Goal: Task Accomplishment & Management: Complete application form

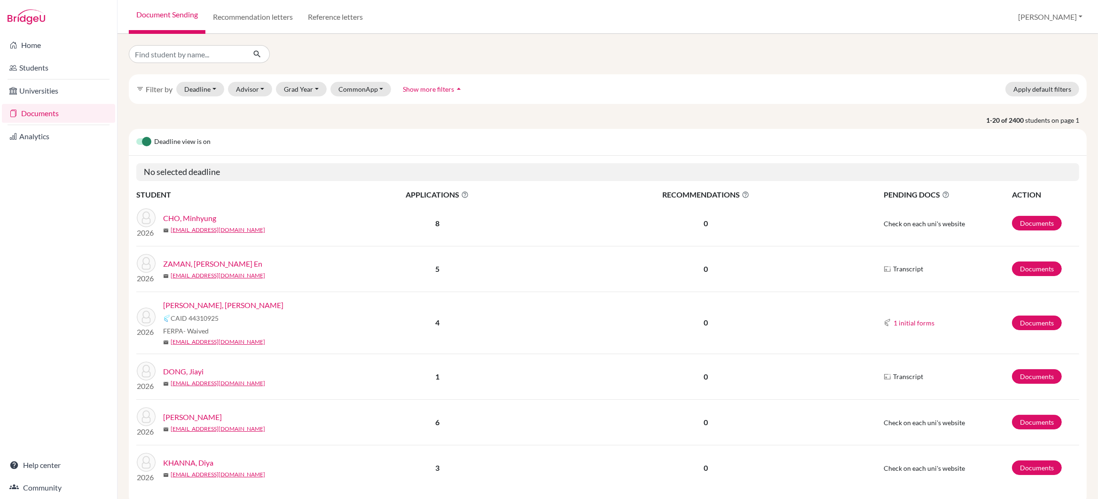
click at [197, 218] on link "CHO, Minhyung" at bounding box center [189, 218] width 53 height 11
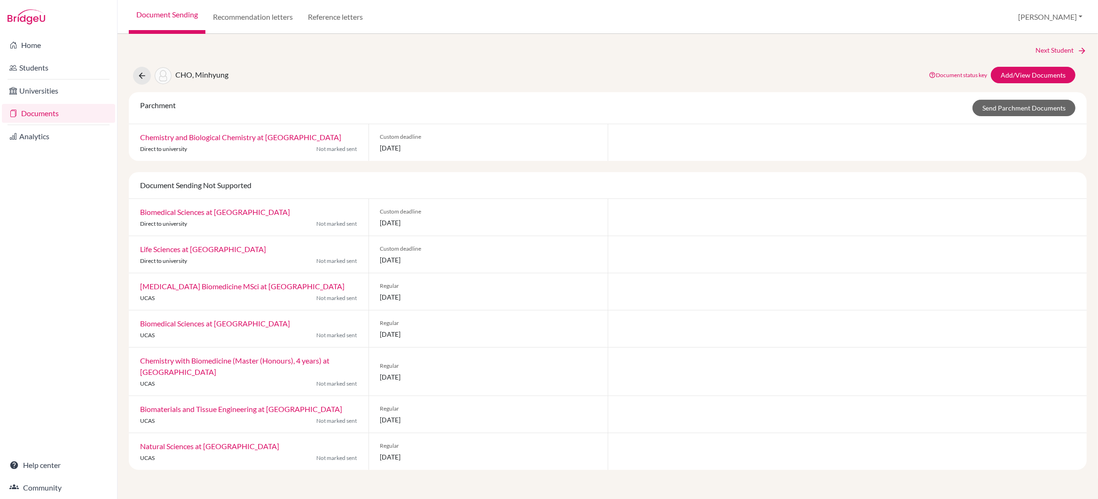
click at [126, 75] on div "CHO, Minhyung Document status key TR Requirement. Document not uploaded yet. TR…" at bounding box center [608, 76] width 972 height 18
click at [145, 74] on icon at bounding box center [141, 75] width 9 height 9
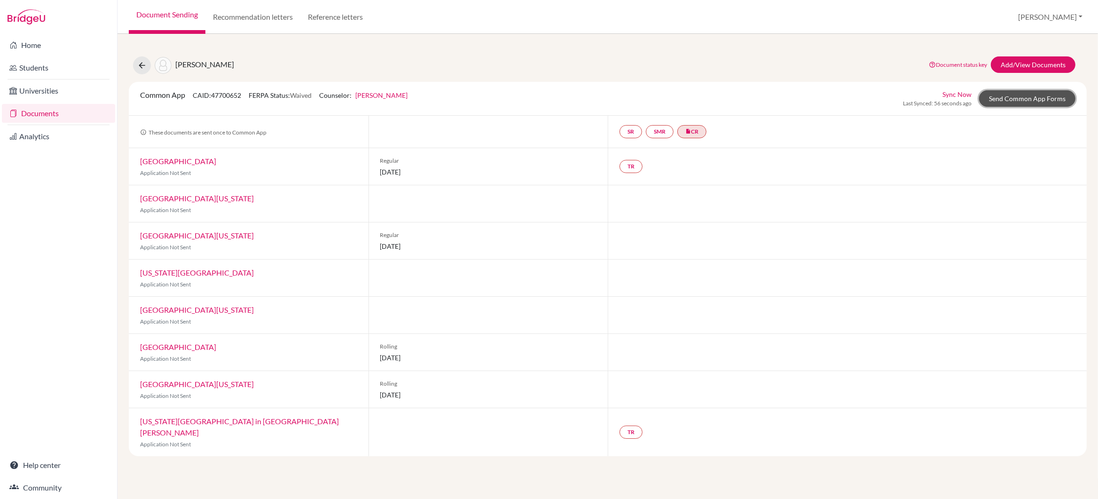
click at [1009, 99] on link "Send Common App Forms" at bounding box center [1027, 98] width 96 height 16
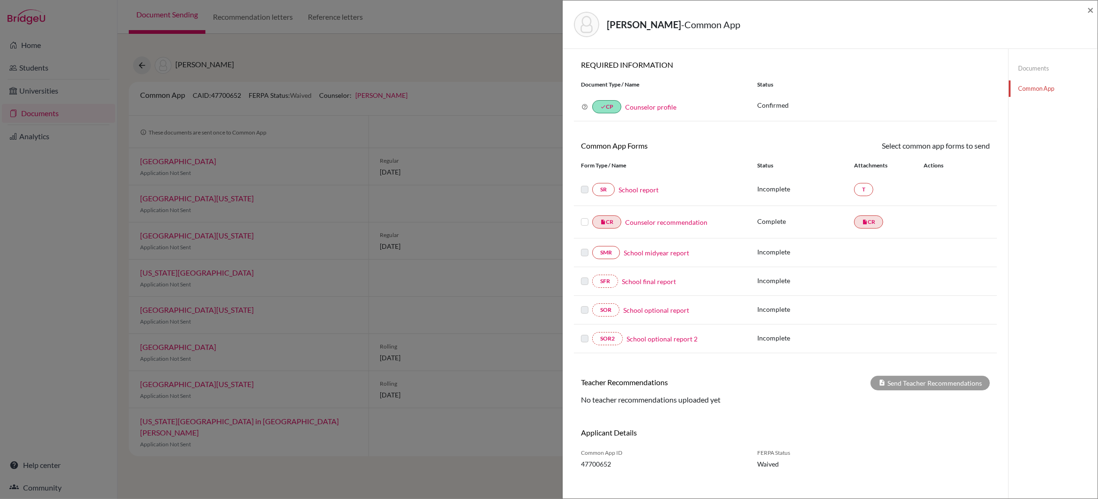
click at [638, 193] on link "School report" at bounding box center [639, 190] width 40 height 10
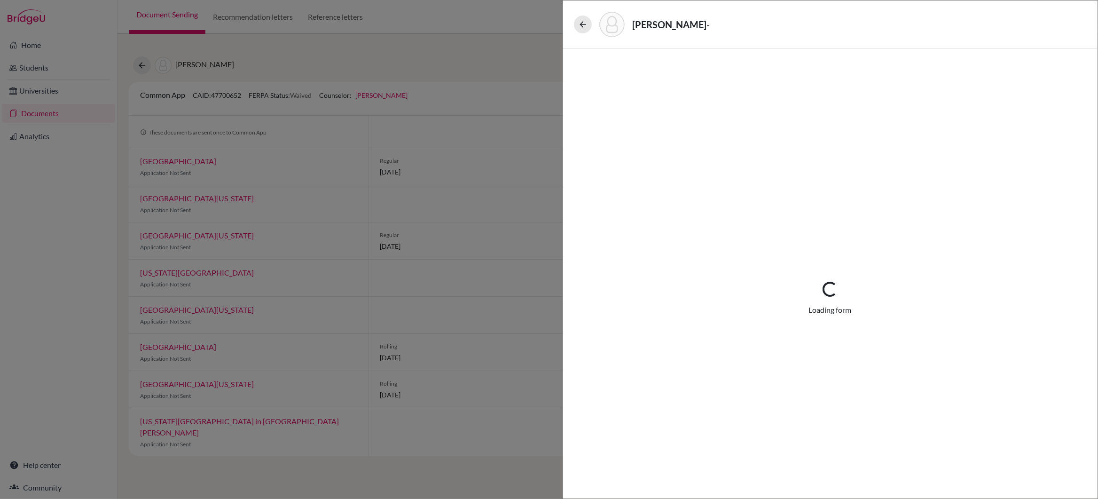
select select "3"
select select "672610"
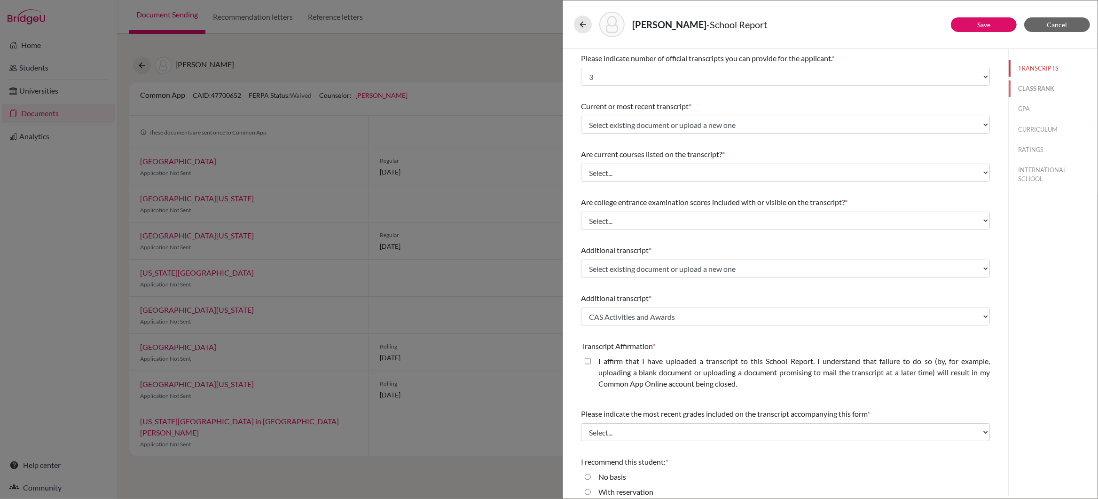
click at [1043, 92] on button "CLASS RANK" at bounding box center [1053, 88] width 89 height 16
select select "5"
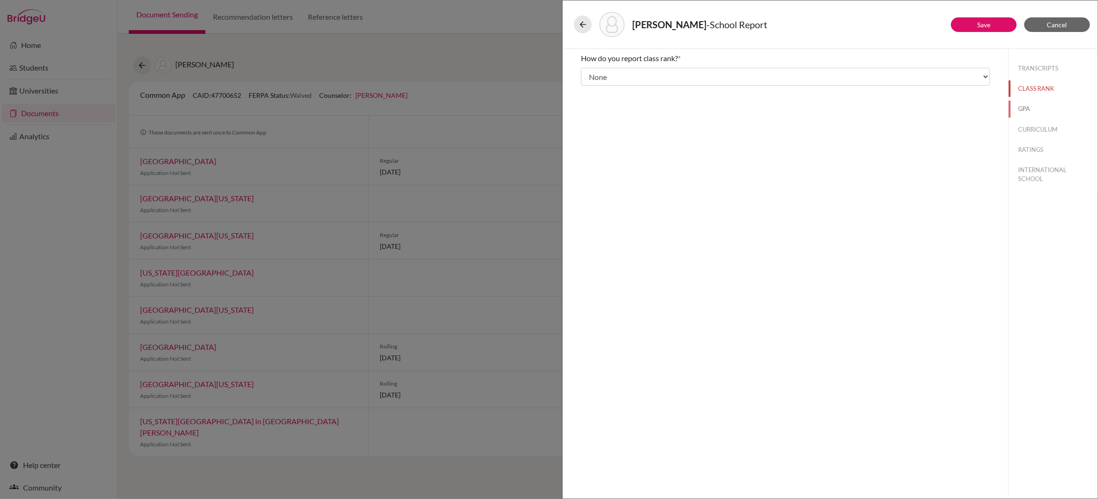
click at [1022, 107] on button "GPA" at bounding box center [1053, 109] width 89 height 16
click at [1033, 131] on button "CURRICULUM" at bounding box center [1053, 129] width 89 height 16
select select "4"
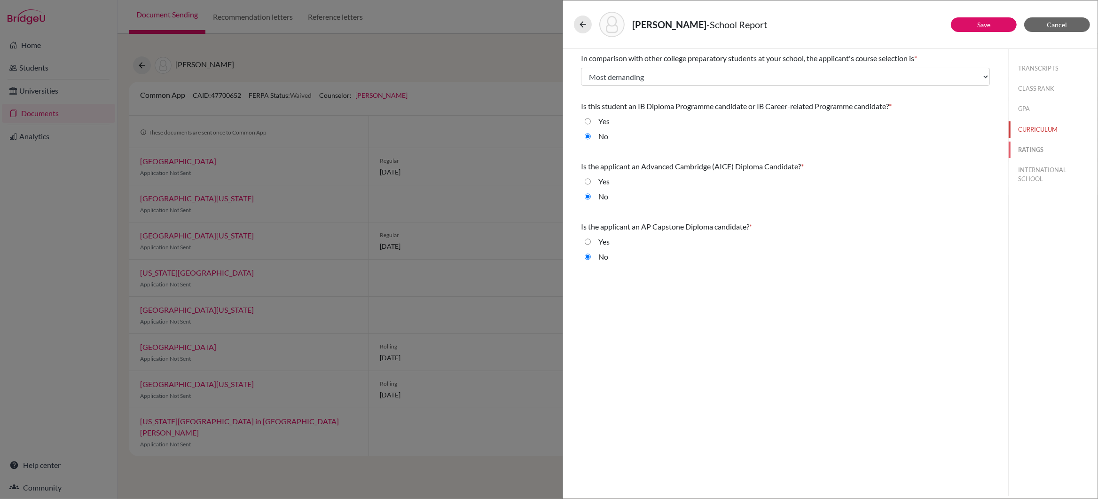
click at [1033, 148] on button "RATINGS" at bounding box center [1053, 150] width 89 height 16
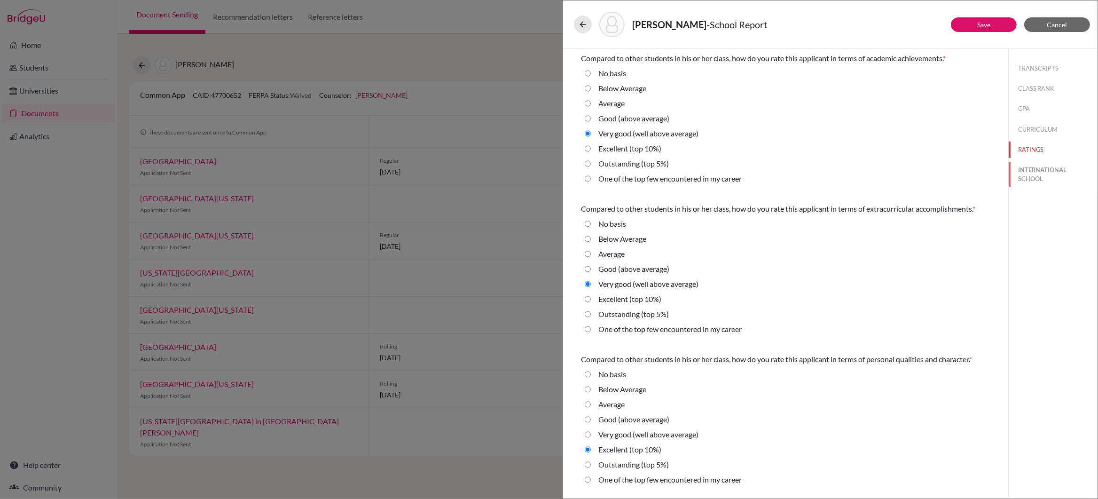
click at [1033, 175] on button "INTERNATIONAL SCHOOL" at bounding box center [1053, 174] width 89 height 25
radio Average "true"
select select "14"
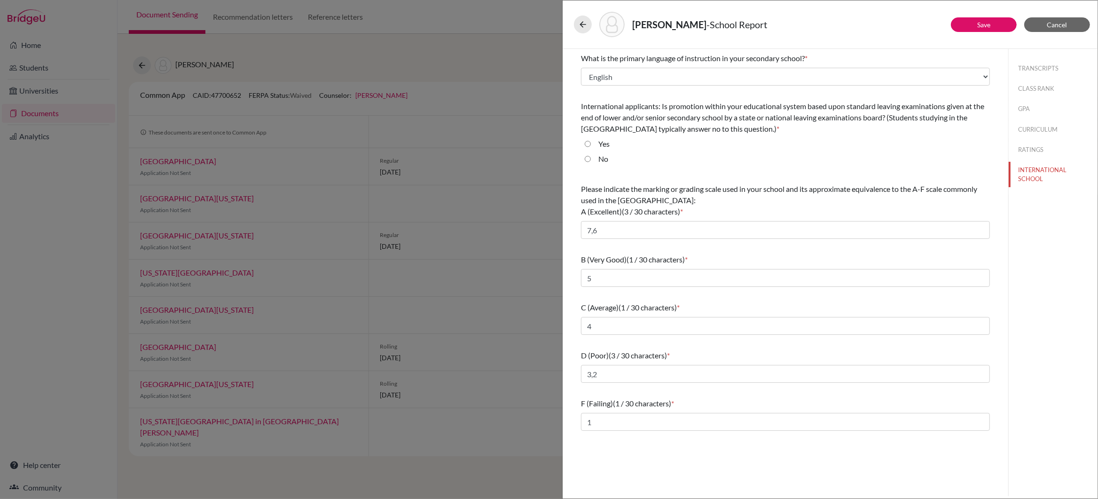
click at [468, 69] on div "Luo, Mina - School Report Save Cancel What is the primary language of instructi…" at bounding box center [549, 249] width 1098 height 499
click at [482, 94] on div "Luo, Mina - School Report Save Cancel What is the primary language of instructi…" at bounding box center [549, 249] width 1098 height 499
click at [1059, 25] on span "Cancel" at bounding box center [1058, 25] width 20 height 8
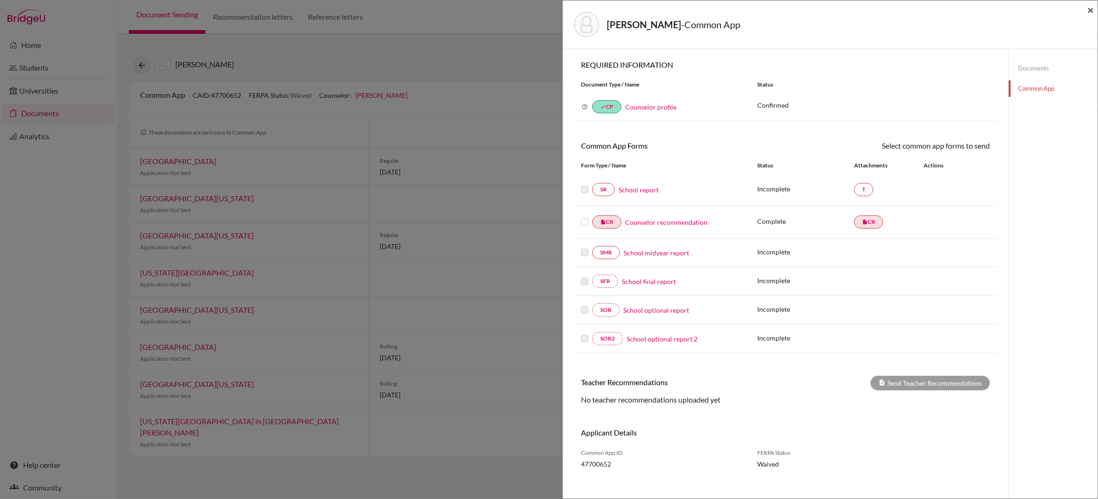
click at [1091, 8] on span "×" at bounding box center [1091, 10] width 7 height 14
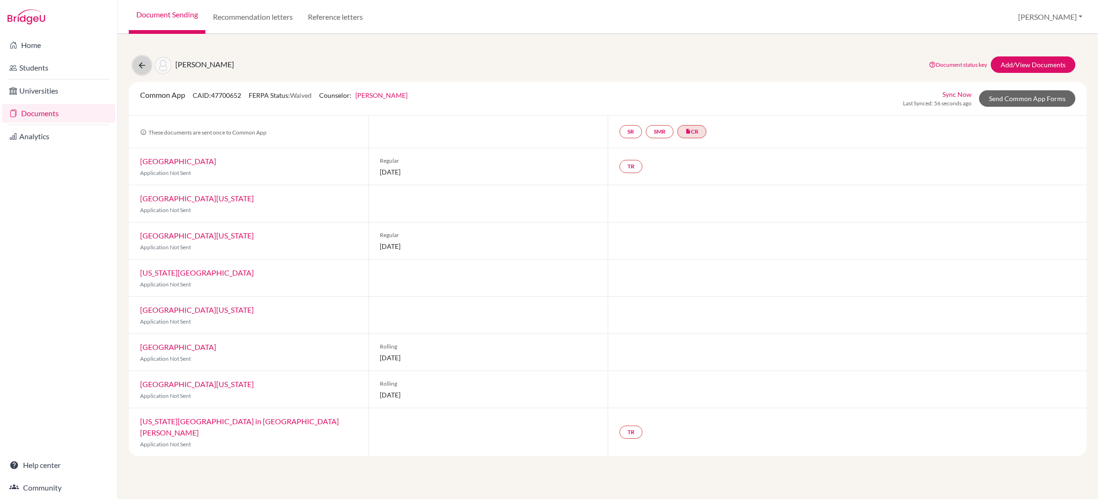
click at [141, 64] on icon at bounding box center [141, 65] width 9 height 9
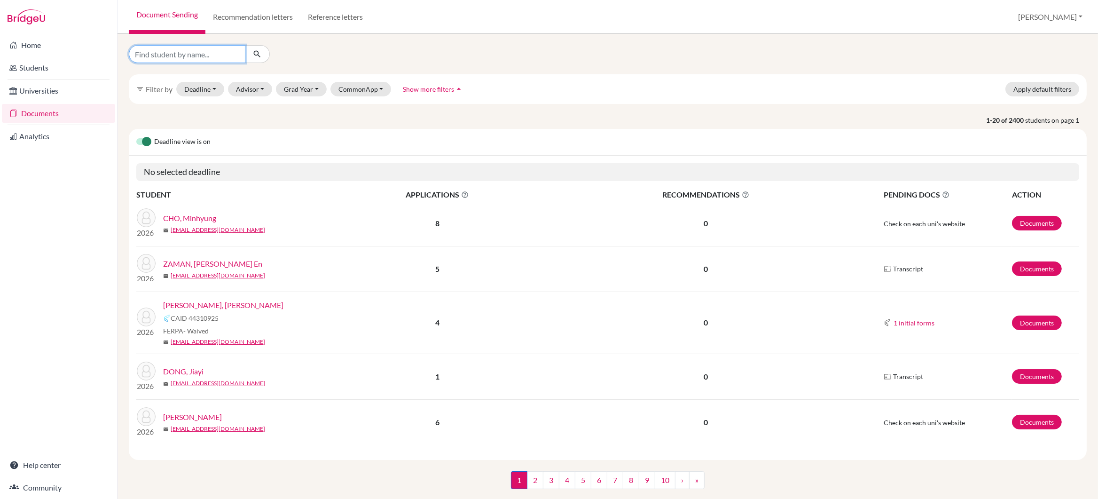
click at [150, 57] on input "Find student by name..." at bounding box center [187, 54] width 117 height 18
type input "tanishq"
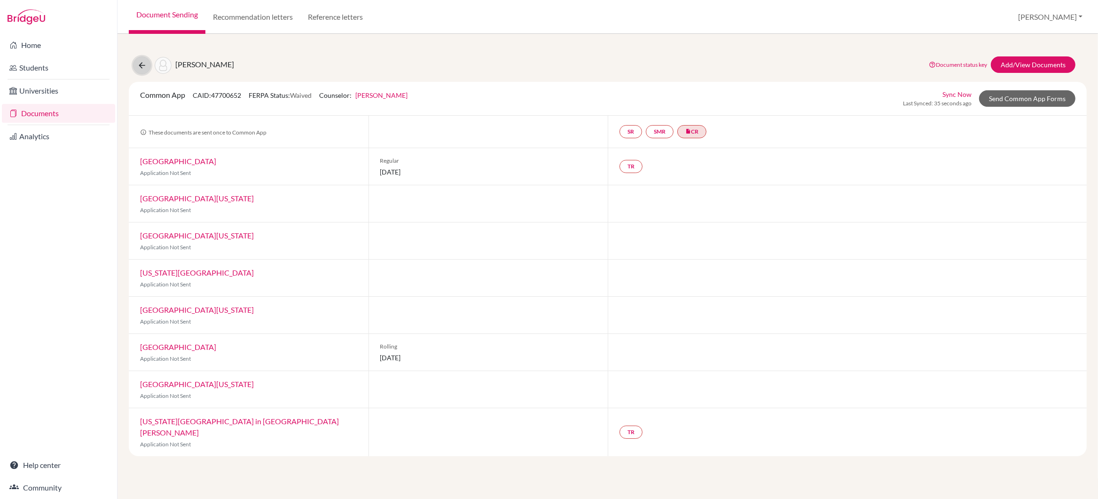
click at [141, 65] on icon at bounding box center [141, 65] width 9 height 9
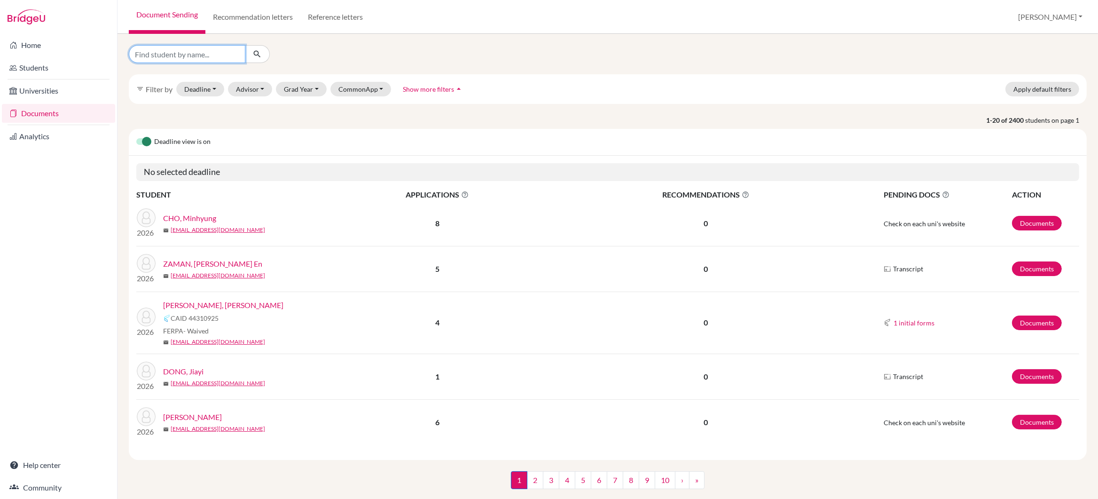
click at [179, 54] on input "Find student by name..." at bounding box center [187, 54] width 117 height 18
type input "tanishq"
click at [257, 54] on icon "submit" at bounding box center [256, 53] width 9 height 9
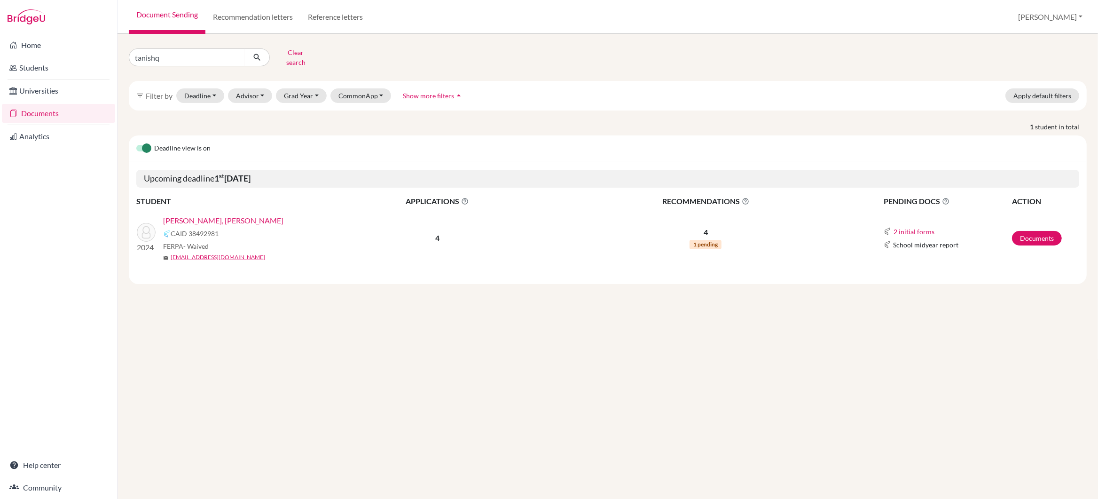
click at [198, 215] on link "[PERSON_NAME], [PERSON_NAME]" at bounding box center [223, 220] width 120 height 11
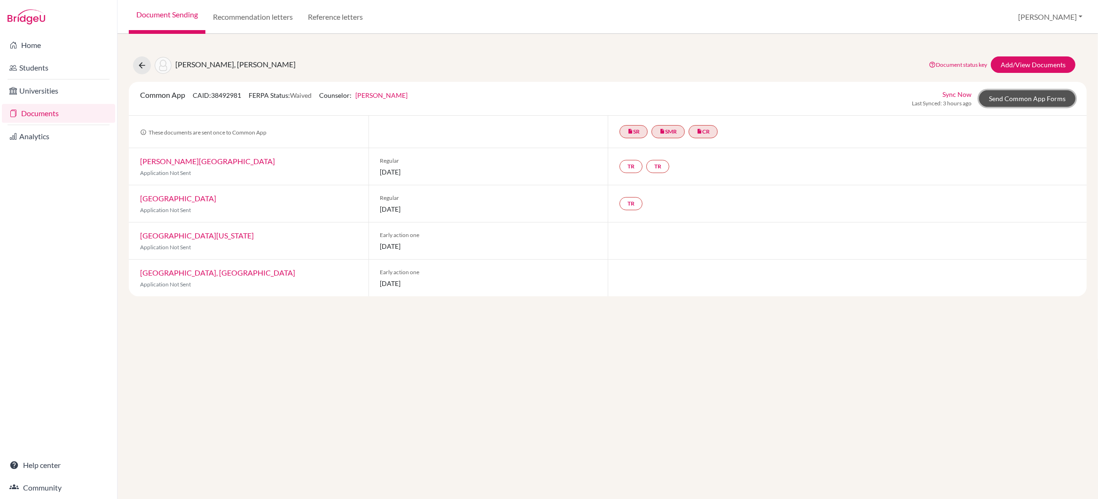
click at [1001, 101] on link "Send Common App Forms" at bounding box center [1027, 98] width 96 height 16
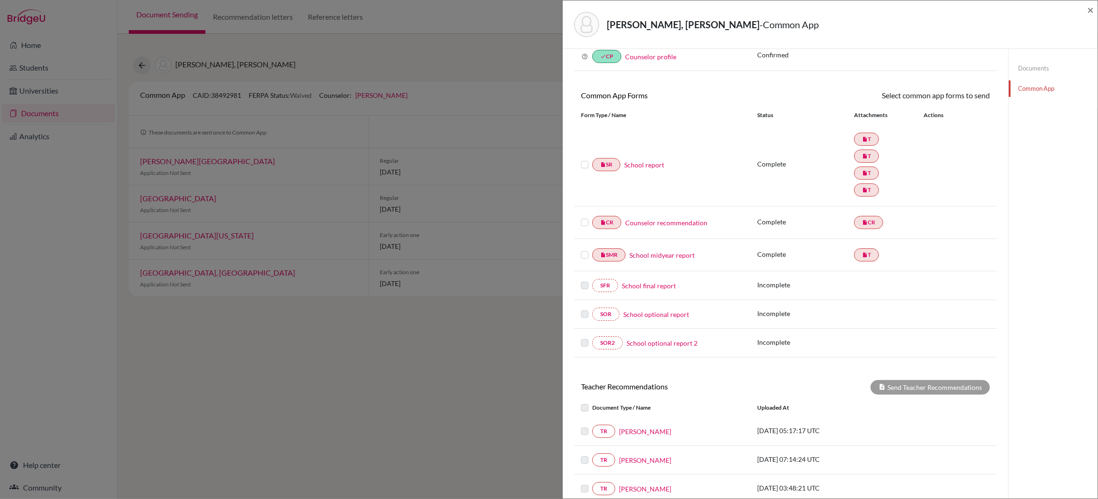
scroll to position [32, 0]
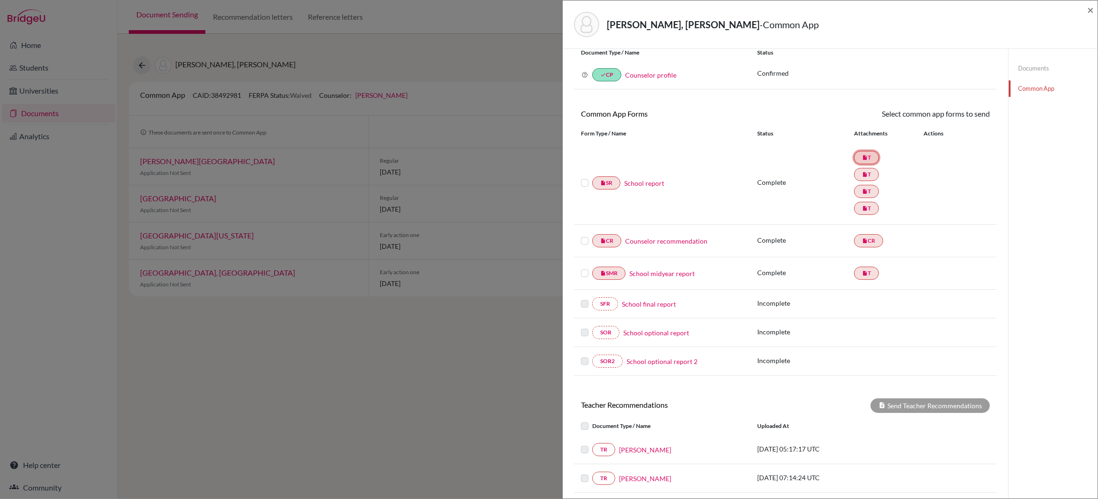
click at [868, 155] on link "insert_drive_file T" at bounding box center [866, 157] width 25 height 13
click at [646, 74] on link "Counselor profile" at bounding box center [650, 75] width 51 height 8
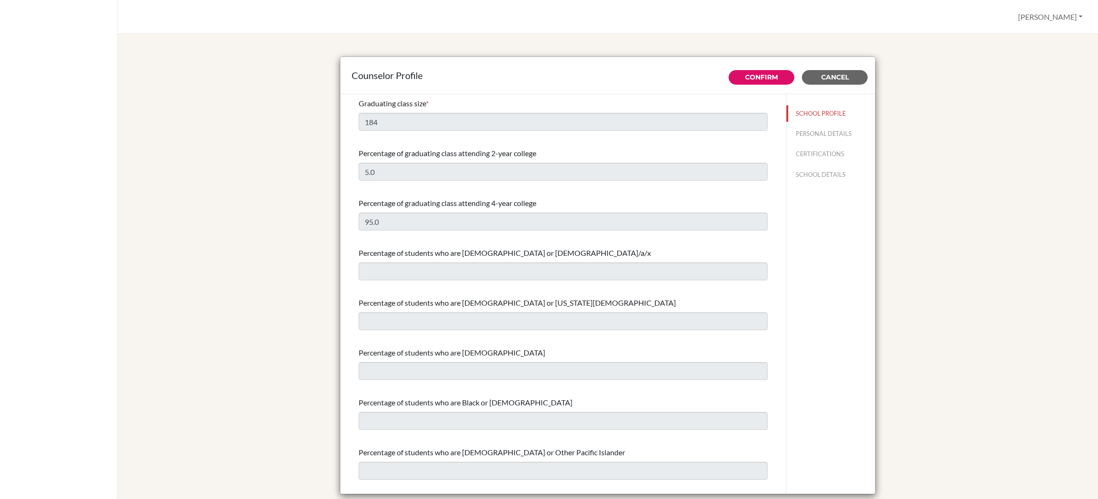
select select "0"
select select "350257"
click at [806, 134] on button "PERSONAL DETAILS" at bounding box center [831, 134] width 89 height 16
type input "[PERSON_NAME]"
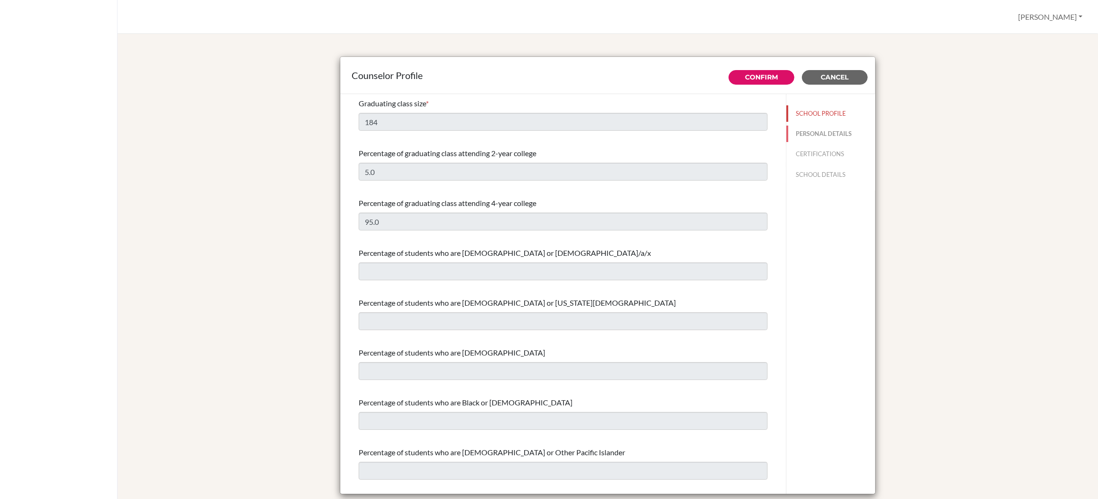
type input "Academic Advisor"
type input "65.673-802-11"
type input "[PERSON_NAME][EMAIL_ADDRESS][DOMAIN_NAME]"
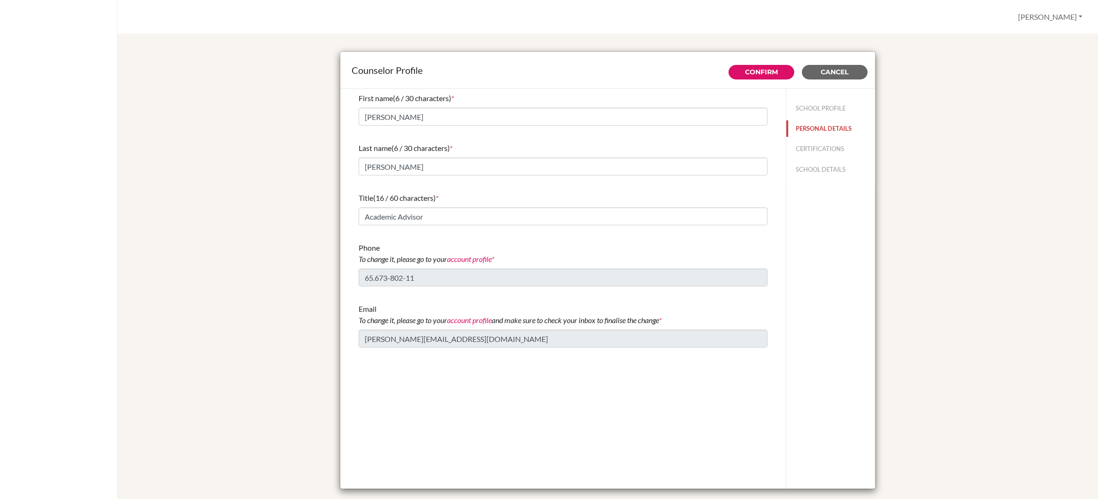
scroll to position [6, 0]
click at [808, 147] on button "CERTIFICATIONS" at bounding box center [831, 148] width 89 height 16
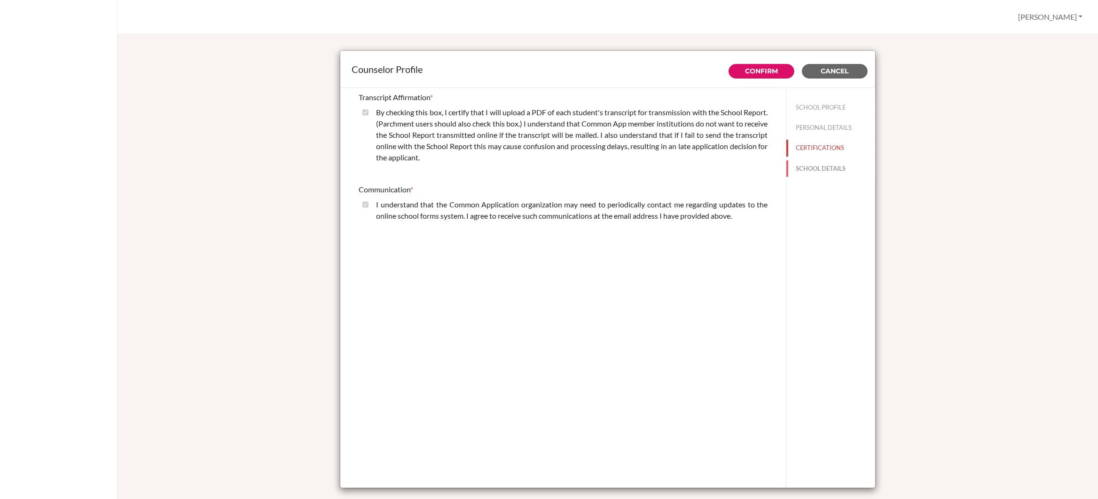
click at [809, 165] on button "SCHOOL DETAILS" at bounding box center [831, 168] width 89 height 16
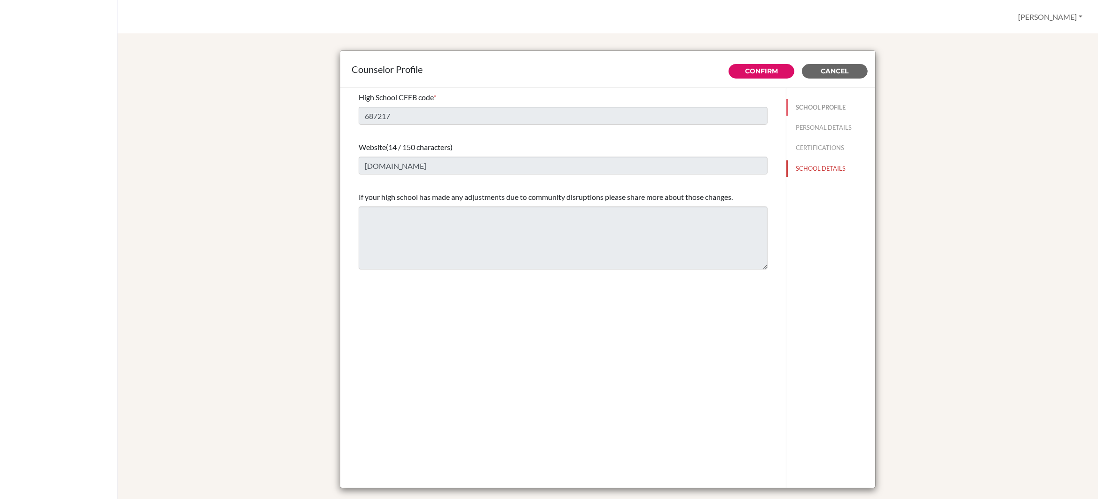
click at [810, 107] on button "SCHOOL PROFILE" at bounding box center [831, 107] width 89 height 16
type input "184"
type input "5.0"
select select "0"
select select "350257"
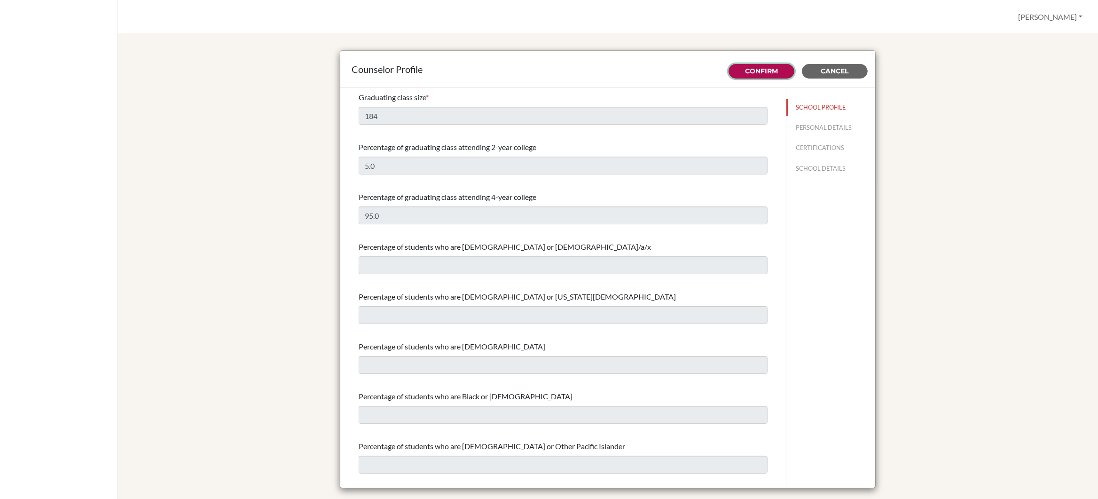
click at [758, 67] on link "Confirm" at bounding box center [761, 71] width 33 height 8
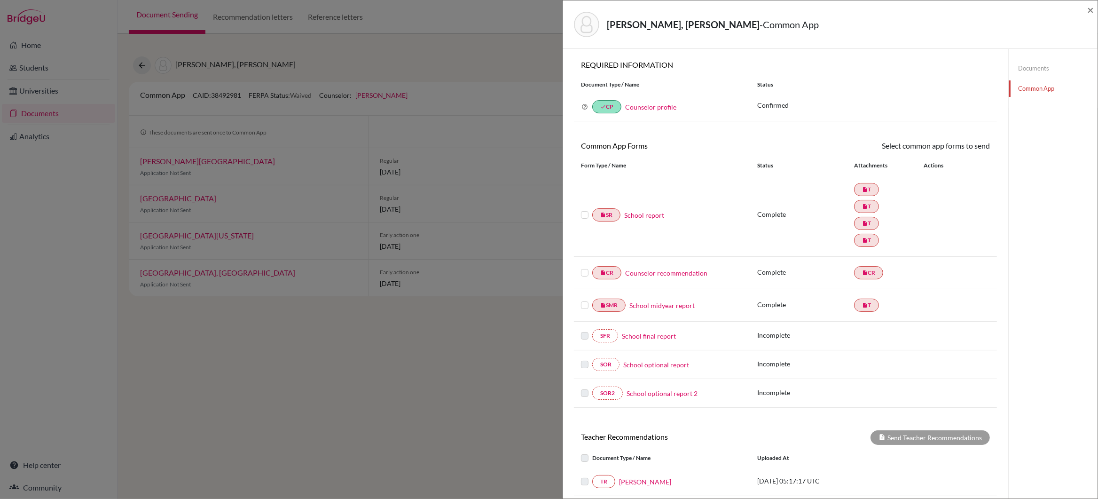
click at [584, 107] on icon at bounding box center [585, 106] width 7 height 7
